Goal: Transaction & Acquisition: Purchase product/service

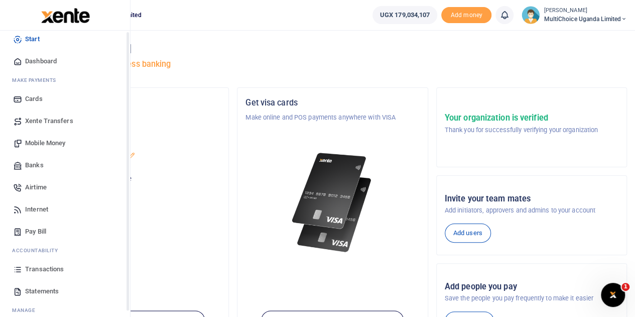
scroll to position [41, 0]
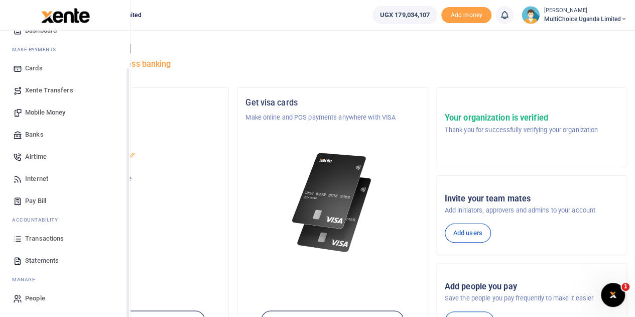
click at [34, 234] on span "Transactions" at bounding box center [44, 238] width 39 height 10
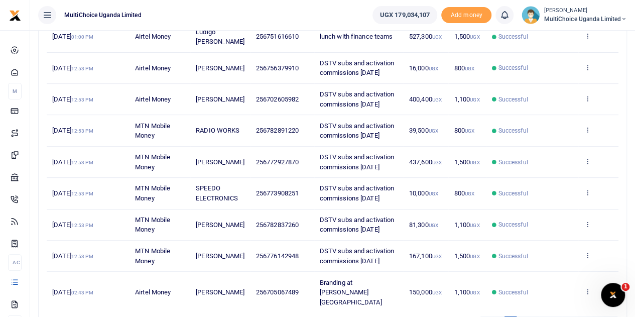
scroll to position [249, 0]
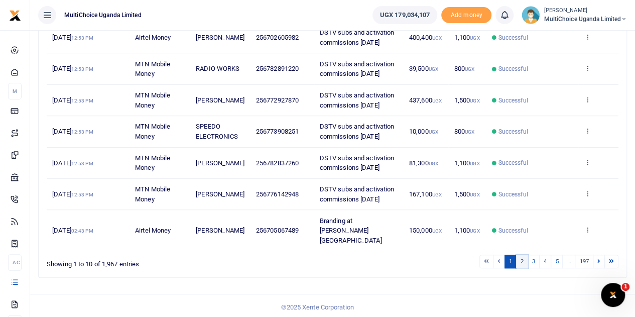
click at [523, 259] on link "2" at bounding box center [522, 261] width 12 height 14
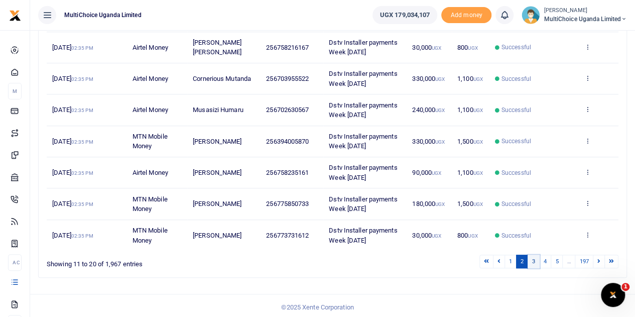
click at [532, 258] on link "3" at bounding box center [534, 261] width 12 height 14
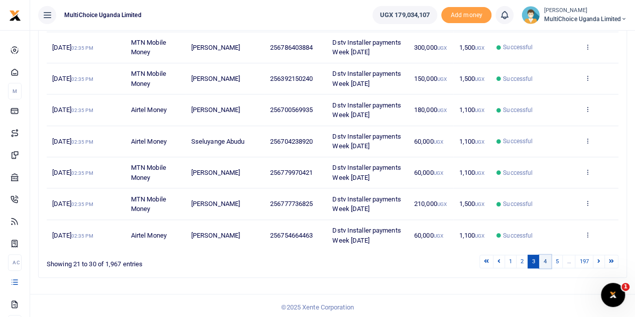
click at [547, 260] on link "4" at bounding box center [545, 261] width 12 height 14
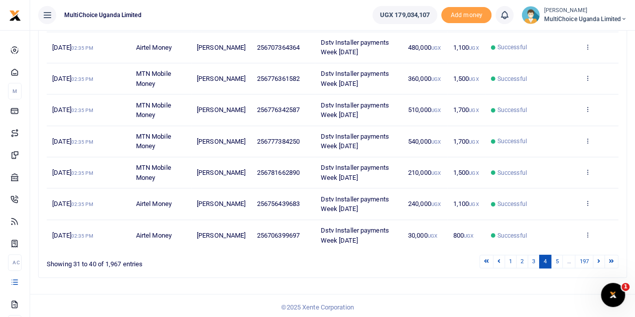
click at [565, 259] on li "…" at bounding box center [569, 261] width 13 height 14
click at [560, 259] on link "5" at bounding box center [557, 261] width 12 height 14
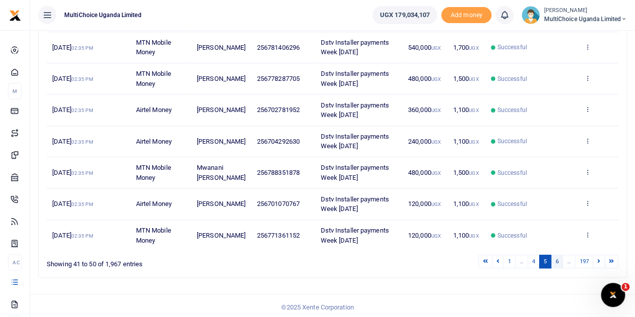
click at [561, 259] on link "6" at bounding box center [557, 261] width 12 height 14
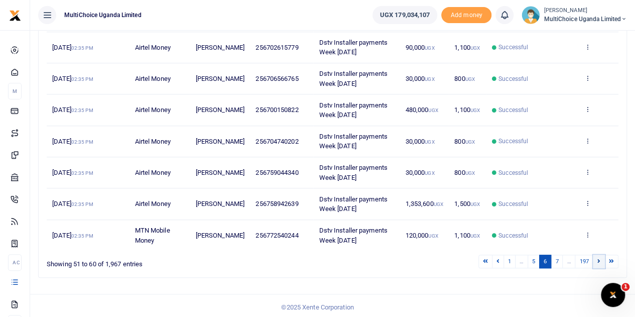
click at [598, 258] on icon at bounding box center [598, 261] width 3 height 6
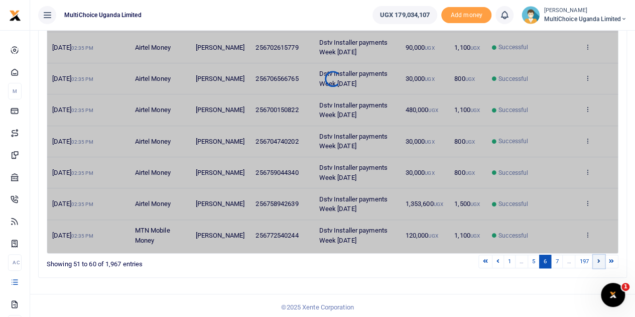
click at [598, 258] on icon at bounding box center [598, 261] width 3 height 6
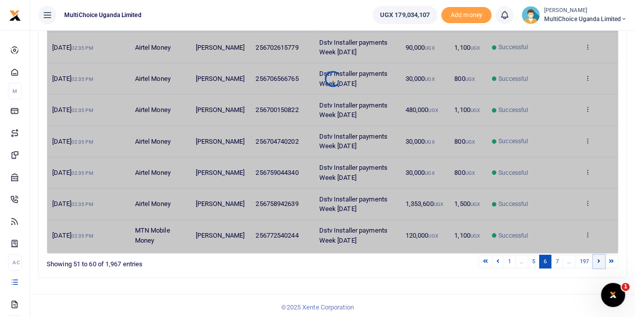
click at [598, 258] on icon at bounding box center [598, 261] width 3 height 6
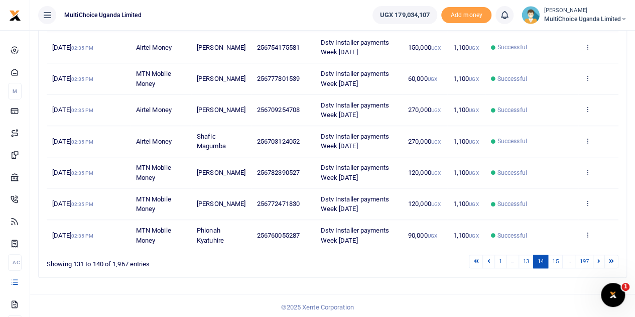
click at [598, 258] on icon at bounding box center [598, 261] width 3 height 6
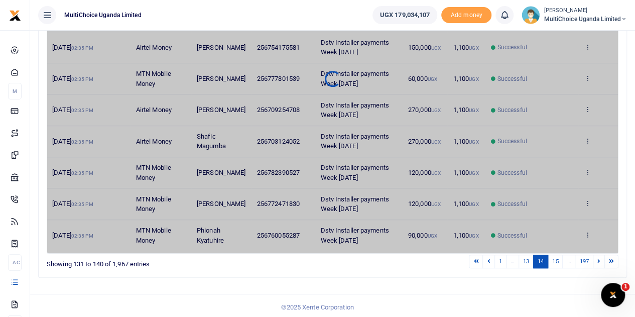
click at [598, 258] on icon at bounding box center [598, 261] width 3 height 6
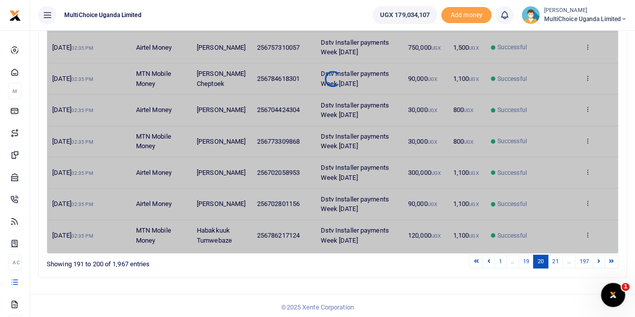
click at [598, 258] on icon at bounding box center [598, 261] width 3 height 6
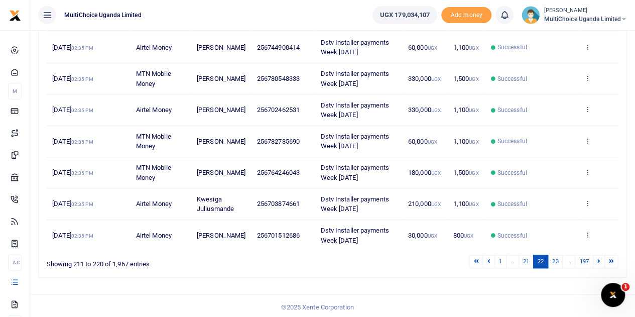
click at [598, 258] on icon at bounding box center [598, 261] width 3 height 6
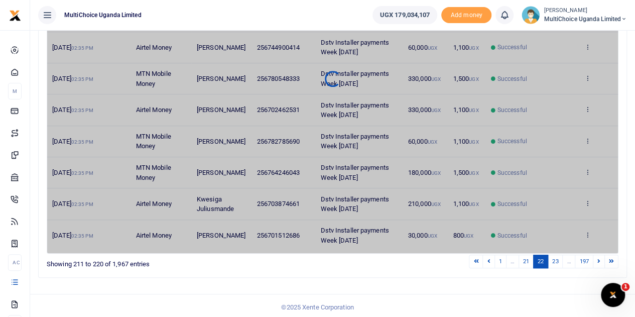
click at [598, 258] on icon at bounding box center [598, 261] width 3 height 6
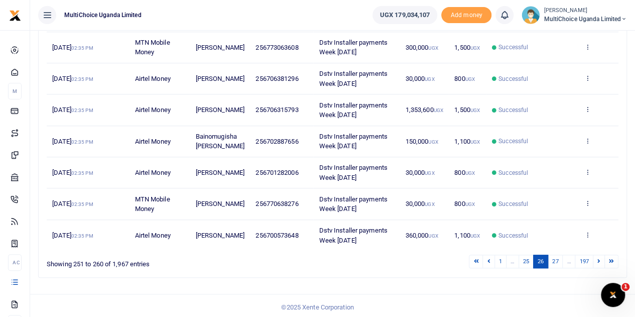
click at [598, 258] on icon at bounding box center [598, 261] width 3 height 6
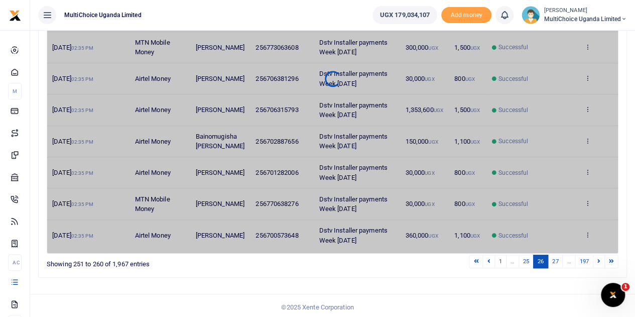
click at [598, 258] on icon at bounding box center [598, 261] width 3 height 6
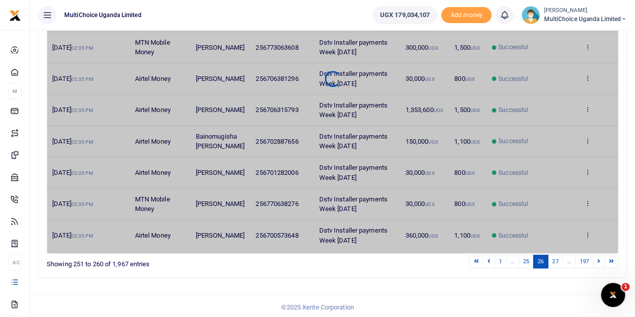
click at [598, 258] on icon at bounding box center [598, 261] width 3 height 6
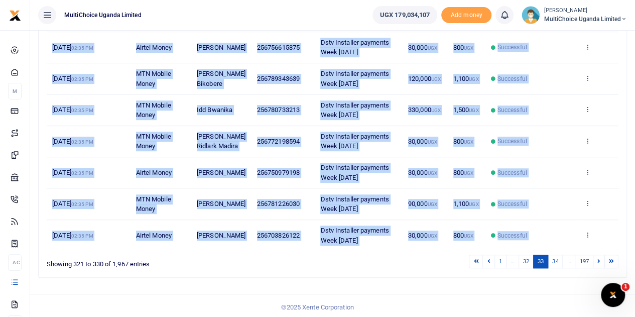
click at [598, 253] on div "Date Transaction Name Account Number Memo Amount Fees Status Action 5th Sep 202…" at bounding box center [333, 79] width 572 height 350
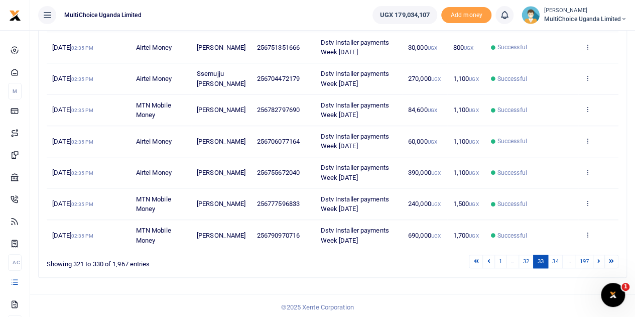
click at [568, 283] on div "Transactions Period 08/12/2025 - 09/10/2025 Transaction All Select an option...…" at bounding box center [332, 50] width 605 height 539
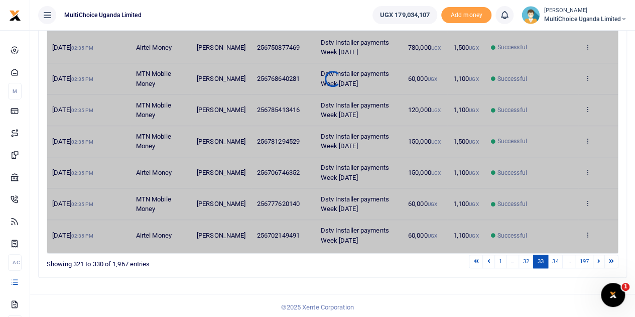
click at [599, 258] on icon at bounding box center [598, 261] width 3 height 6
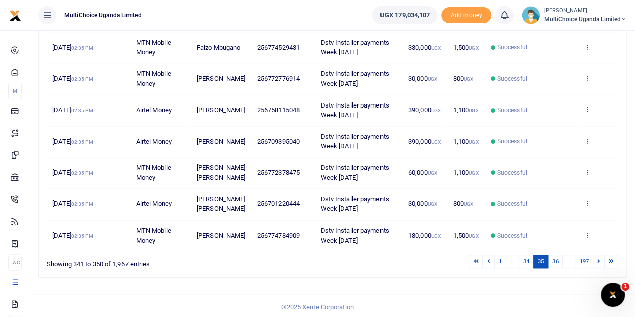
click at [599, 258] on icon at bounding box center [598, 261] width 3 height 6
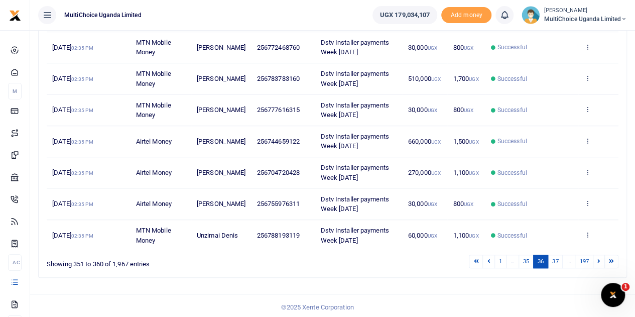
click at [599, 258] on icon at bounding box center [598, 261] width 3 height 6
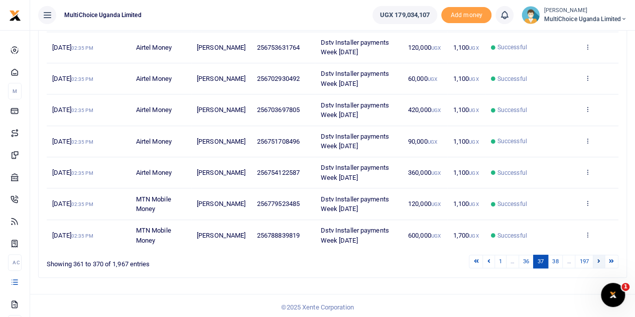
click at [599, 258] on icon at bounding box center [598, 261] width 3 height 6
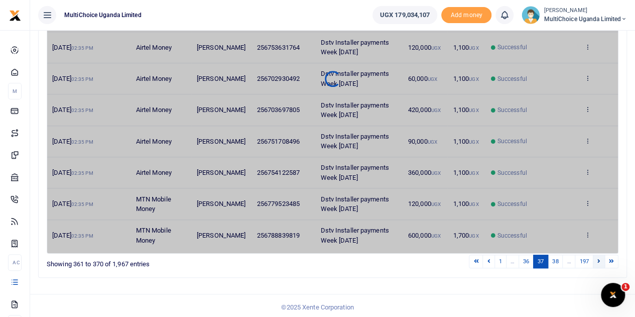
click at [599, 258] on icon at bounding box center [598, 261] width 3 height 6
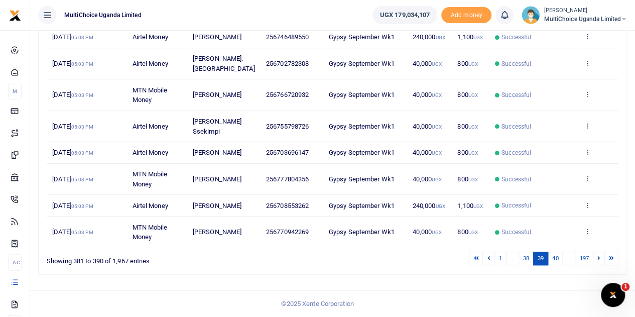
click at [599, 247] on td "View details Send again" at bounding box center [598, 231] width 40 height 31
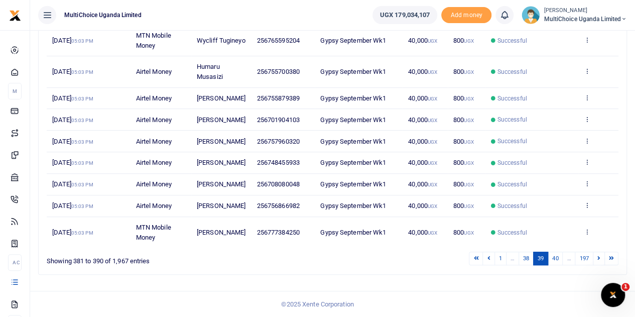
scroll to position [220, 0]
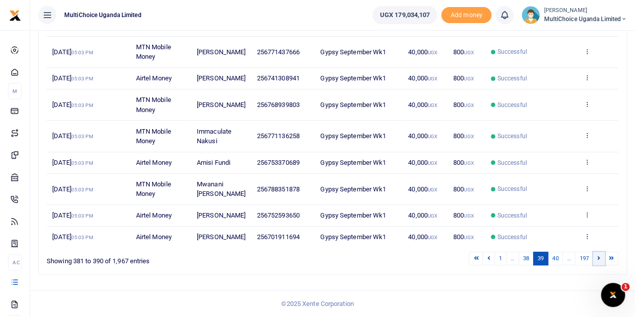
click at [599, 257] on icon at bounding box center [598, 258] width 3 height 6
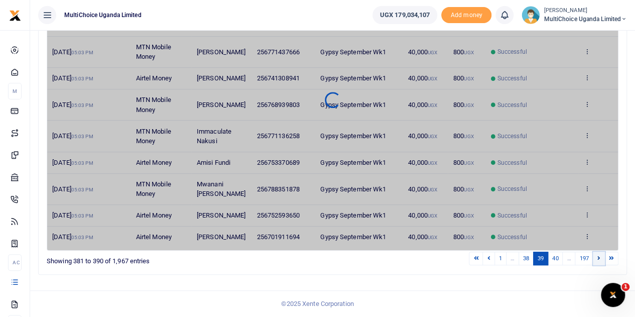
click at [599, 257] on icon at bounding box center [598, 258] width 3 height 6
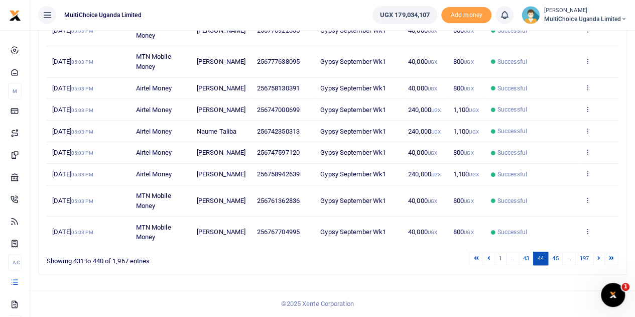
click at [599, 257] on icon at bounding box center [598, 258] width 3 height 6
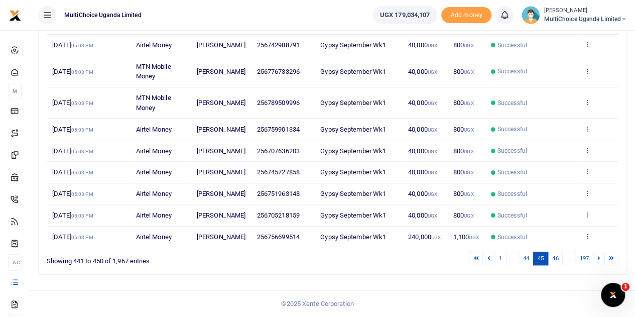
click at [599, 247] on td "View details Send again" at bounding box center [598, 236] width 40 height 21
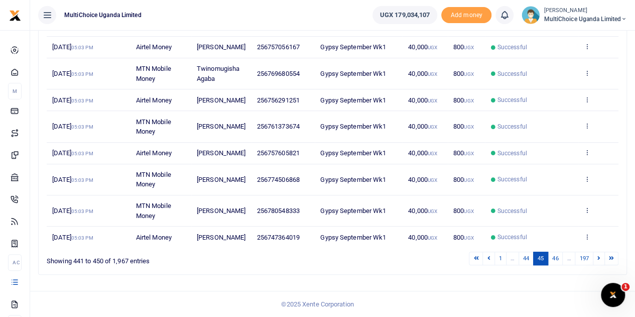
click at [602, 247] on td "View details Send again" at bounding box center [598, 236] width 40 height 21
click at [599, 260] on icon at bounding box center [598, 258] width 3 height 6
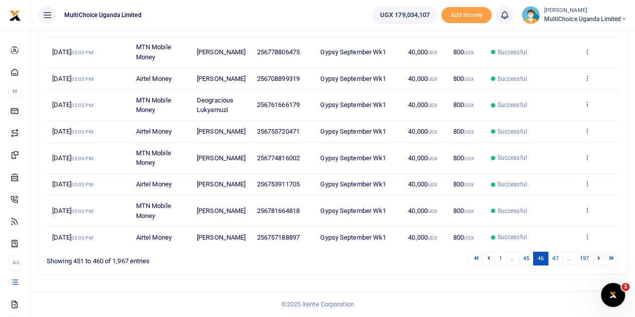
click at [599, 250] on div "Date Transaction Name Account Number Memo Amount Fees Status Action 4th Sep 202…" at bounding box center [333, 95] width 572 height 311
click at [598, 265] on link at bounding box center [599, 258] width 12 height 14
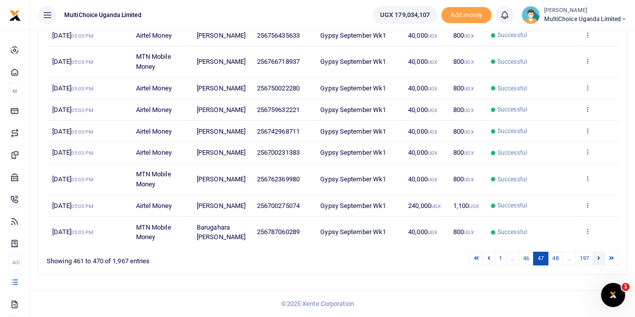
click at [600, 260] on icon at bounding box center [598, 258] width 3 height 6
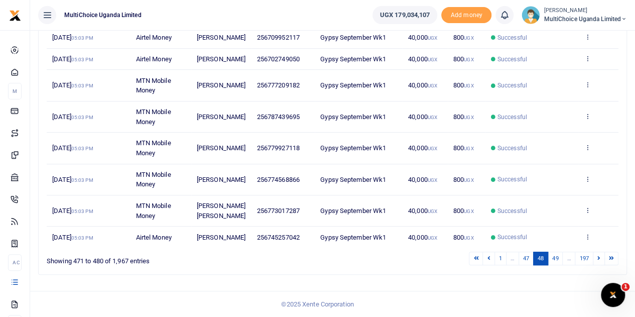
click at [600, 266] on div "1 … 47 48 49 … 197" at bounding box center [451, 258] width 333 height 16
click at [600, 260] on icon at bounding box center [598, 258] width 3 height 6
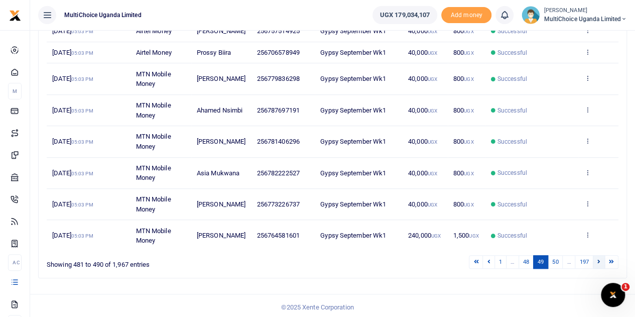
click at [599, 264] on icon at bounding box center [598, 261] width 3 height 6
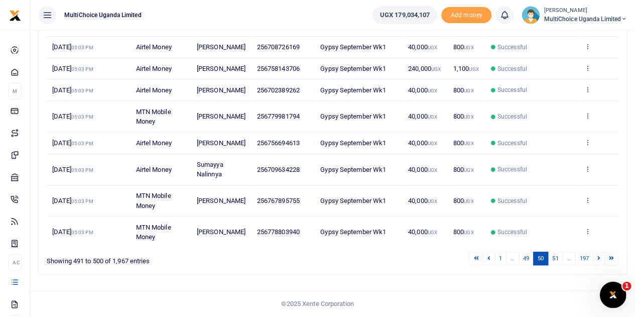
click at [600, 285] on body "Start Dashboard M ake Payments Cards Xente Transfers Mobile Money Banks Airtime…" at bounding box center [317, 56] width 635 height 520
click at [598, 260] on icon at bounding box center [598, 258] width 3 height 6
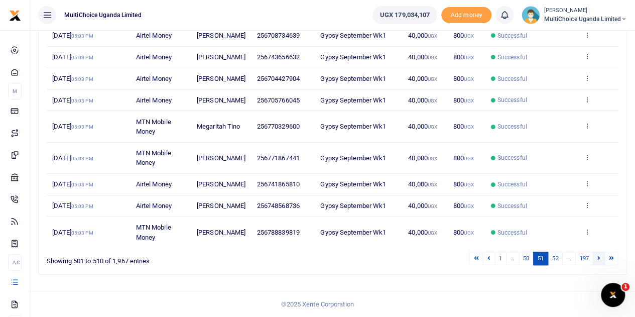
click at [600, 260] on icon at bounding box center [598, 258] width 3 height 6
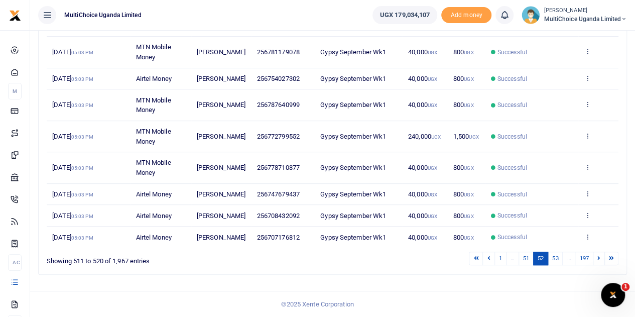
click at [600, 247] on td "View details Send again" at bounding box center [598, 236] width 40 height 21
click at [599, 260] on icon at bounding box center [598, 258] width 3 height 6
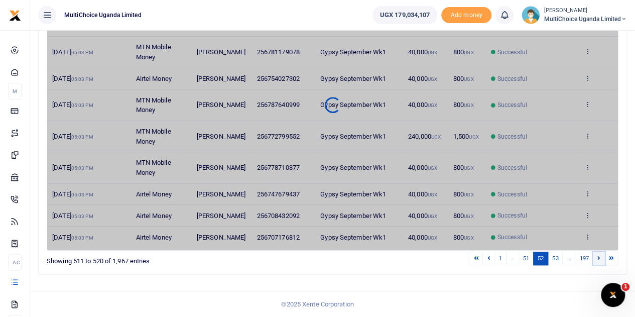
click at [599, 260] on icon at bounding box center [598, 258] width 3 height 6
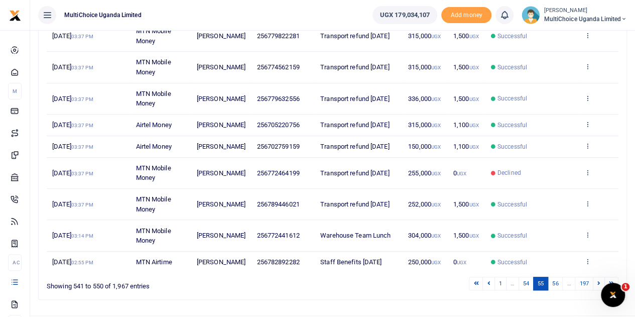
scroll to position [249, 0]
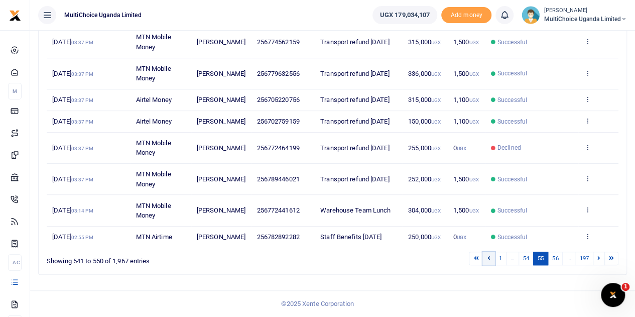
click at [493, 255] on link at bounding box center [488, 258] width 12 height 14
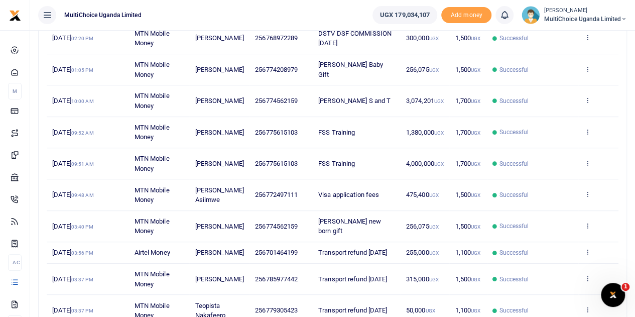
scroll to position [149, 0]
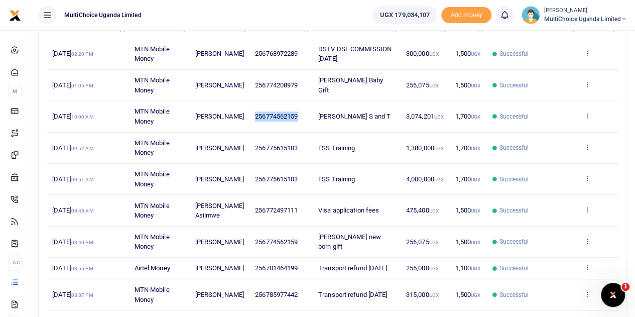
drag, startPoint x: 250, startPoint y: 115, endPoint x: 295, endPoint y: 119, distance: 44.8
click at [295, 119] on td "256774562159" at bounding box center [280, 116] width 63 height 31
copy span "256774562159"
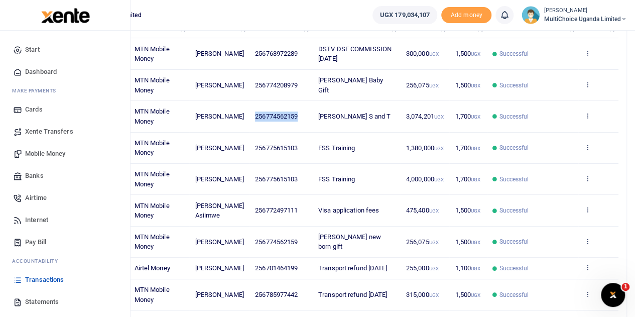
click at [32, 154] on span "Mobile Money" at bounding box center [45, 154] width 40 height 10
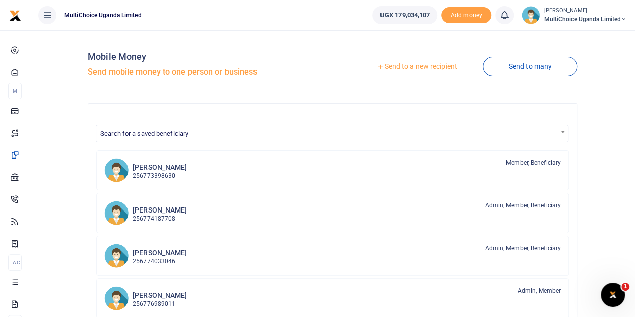
click at [521, 67] on link "Send to many" at bounding box center [530, 67] width 94 height 20
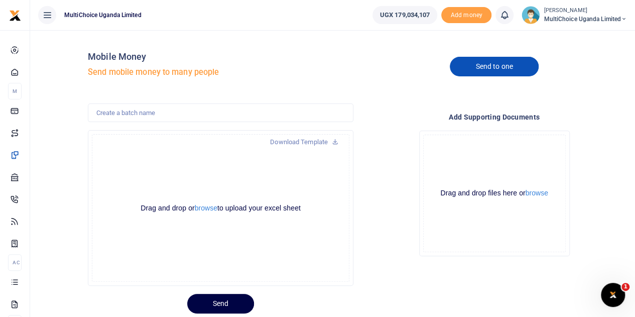
click at [487, 62] on link "Send to one" at bounding box center [494, 67] width 88 height 20
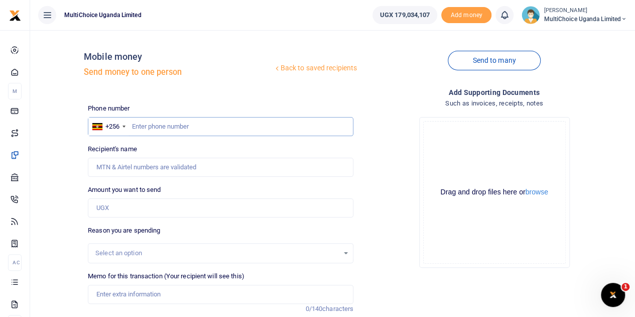
click at [213, 126] on input "text" at bounding box center [221, 126] width 266 height 19
paste input "256774562159"
type input "256774562159"
type input "Godfrey Ssali"
type input "256774562159"
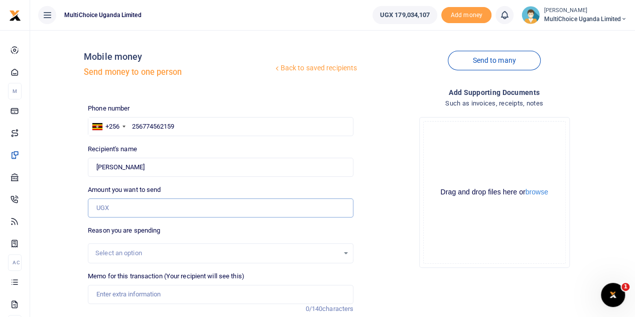
click at [139, 206] on input "Amount you want to send" at bounding box center [221, 207] width 266 height 19
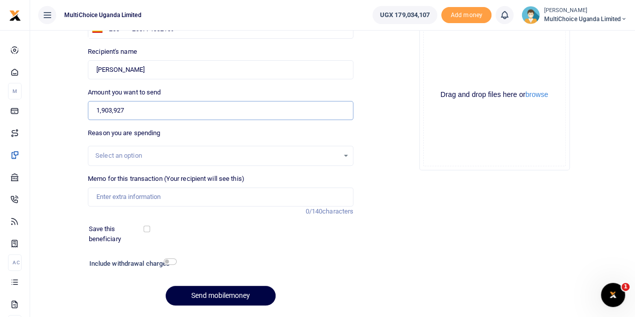
scroll to position [100, 0]
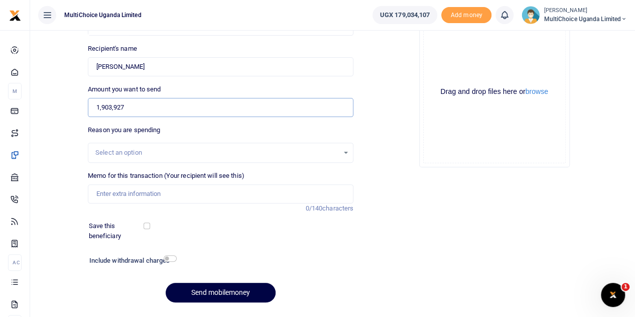
type input "1,903,927"
click at [194, 195] on input "Memo for this transaction (Your recipient will see this)" at bounding box center [221, 193] width 266 height 19
type input "Josephine S and T"
click at [112, 110] on input "1,903,927" at bounding box center [221, 107] width 266 height 19
click at [399, 138] on div "Drop your files here Drag and drop files here or browse Powered by Uppy" at bounding box center [494, 92] width 266 height 167
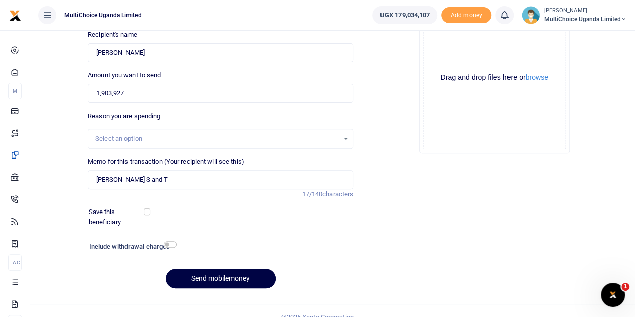
scroll to position [126, 0]
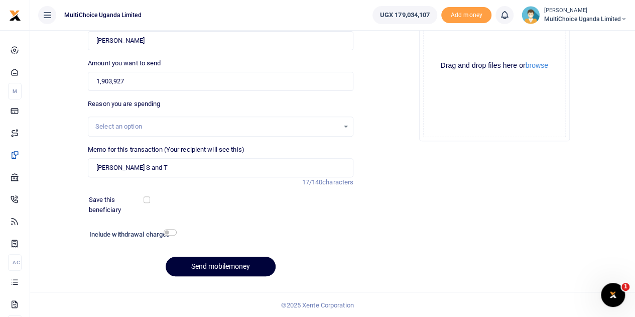
click at [232, 264] on button "Send mobilemoney" at bounding box center [221, 266] width 110 height 20
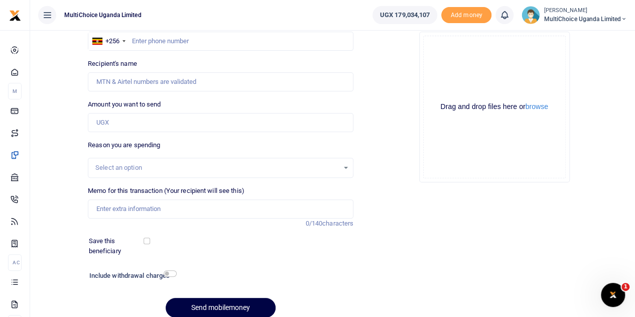
scroll to position [126, 0]
